Goal: Task Accomplishment & Management: Manage account settings

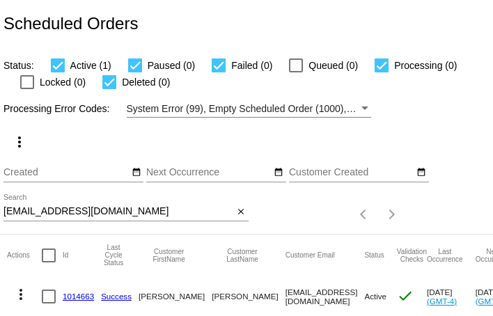
click at [133, 214] on input "[EMAIL_ADDRESS][DOMAIN_NAME]" at bounding box center [118, 211] width 230 height 11
paste input "vybishop"
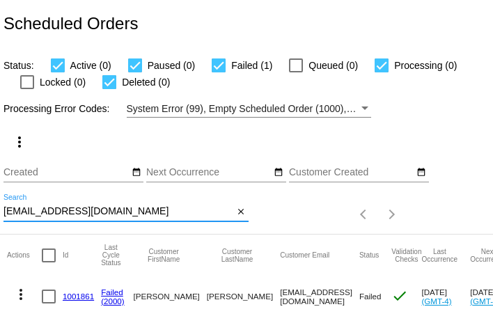
scroll to position [39, 0]
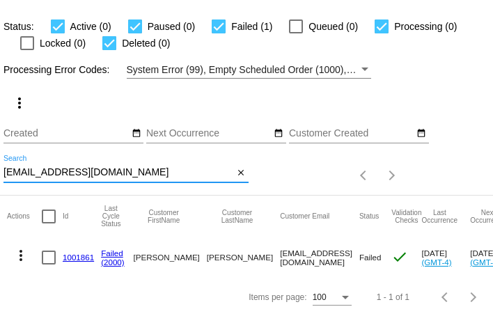
type input "[EMAIL_ADDRESS][DOMAIN_NAME]"
click at [20, 255] on mat-icon "more_vert" at bounding box center [21, 255] width 17 height 17
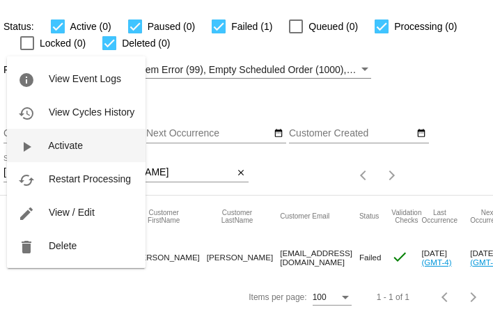
click at [48, 143] on button "play_arrow Activate" at bounding box center [76, 145] width 138 height 33
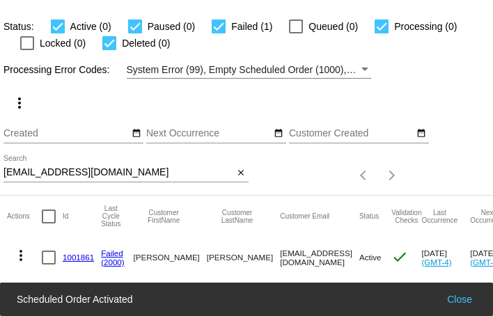
click at [21, 253] on mat-icon "more_vert" at bounding box center [21, 255] width 17 height 17
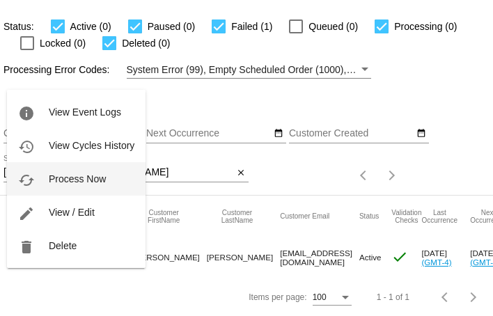
click at [49, 184] on span "Process Now" at bounding box center [77, 178] width 57 height 11
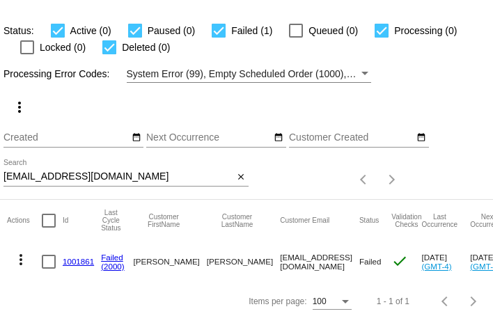
scroll to position [39, 0]
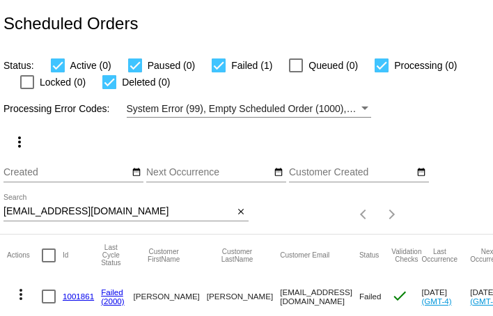
scroll to position [39, 0]
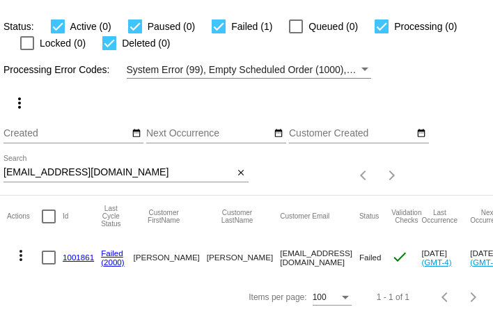
click at [113, 177] on input "[EMAIL_ADDRESS][DOMAIN_NAME]" at bounding box center [118, 172] width 230 height 11
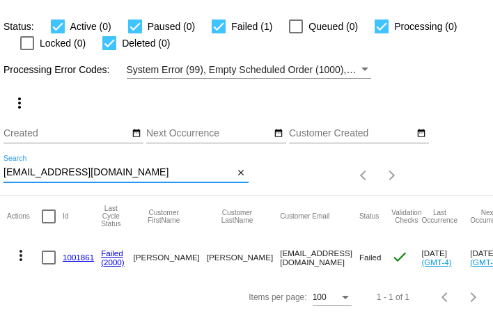
click at [113, 177] on input "[EMAIL_ADDRESS][DOMAIN_NAME]" at bounding box center [118, 172] width 230 height 11
paste input "eljenmil@ao"
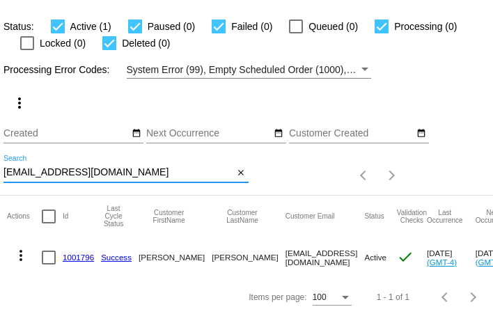
type input "eljenmil@aol.com"
click at [79, 255] on link "1001796" at bounding box center [78, 257] width 31 height 9
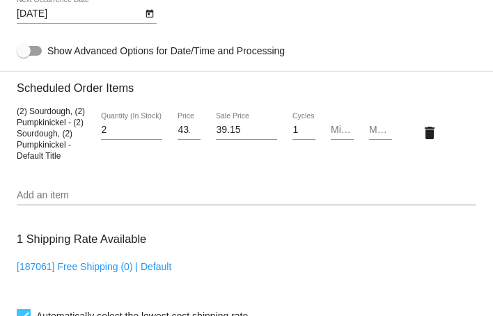
scroll to position [1017, 0]
